Goal: Transaction & Acquisition: Purchase product/service

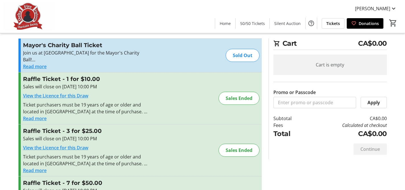
scroll to position [8, 0]
click at [73, 97] on link "View the Licence for this Draw" at bounding box center [55, 96] width 65 height 6
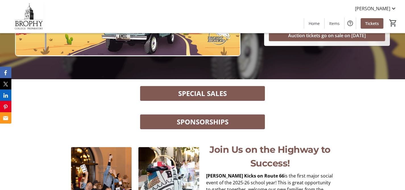
scroll to position [98, 0]
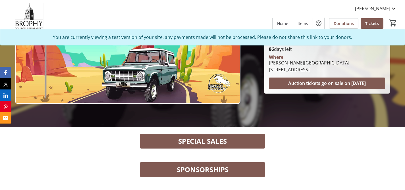
scroll to position [71, 0]
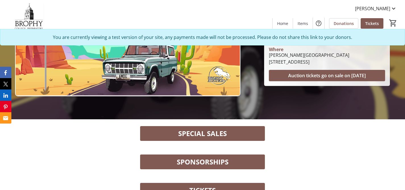
click at [317, 184] on div "Tickets" at bounding box center [202, 190] width 263 height 15
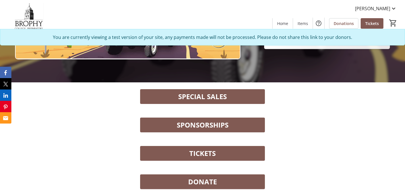
scroll to position [107, 0]
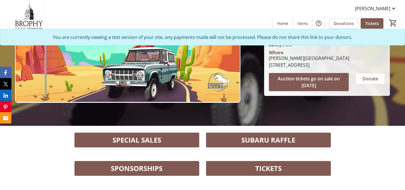
scroll to position [57, 0]
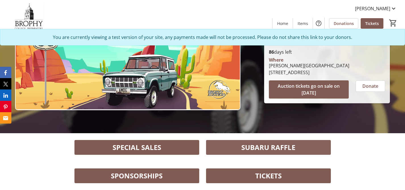
click at [261, 150] on span "SUBARU RAFFLE" at bounding box center [269, 148] width 54 height 10
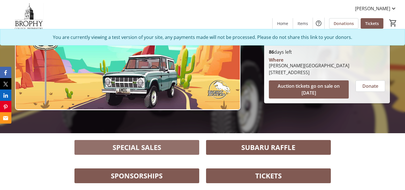
click at [152, 148] on span "SPECIAL SALES" at bounding box center [137, 148] width 49 height 10
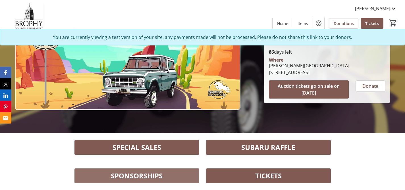
click at [145, 177] on span "SPONSORSHIPS" at bounding box center [137, 176] width 52 height 10
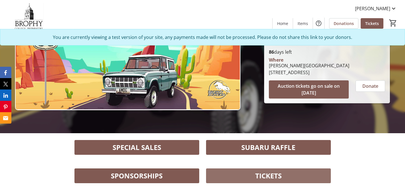
click at [261, 176] on span "TICKETS" at bounding box center [268, 176] width 26 height 10
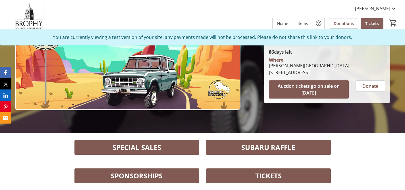
click at [371, 22] on span "Tickets" at bounding box center [373, 23] width 14 height 6
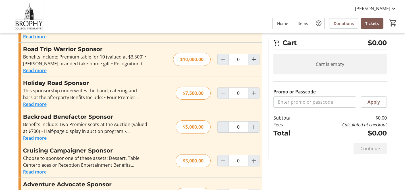
scroll to position [232, 0]
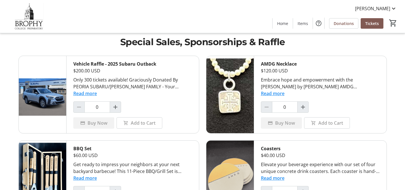
scroll to position [6, 0]
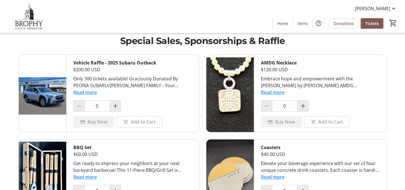
click at [87, 2] on div "[PERSON_NAME] Home Items Donations Tickets 0" at bounding box center [202, 16] width 405 height 33
